Goal: Information Seeking & Learning: Learn about a topic

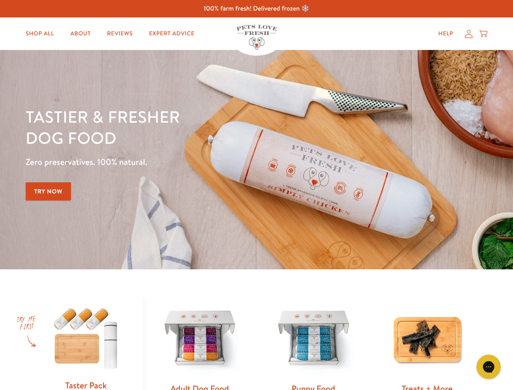
click at [256, 195] on div "Tastier & fresher dog food Zero preservatives. 100% natural. Try Now" at bounding box center [180, 159] width 308 height 107
click at [489, 367] on icon "Open gorgias live chat" at bounding box center [489, 367] width 8 height 8
